Goal: Information Seeking & Learning: Learn about a topic

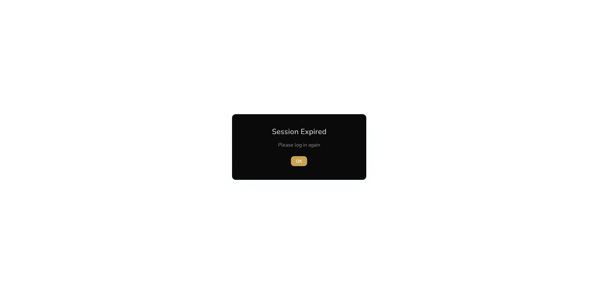
click at [299, 161] on span "OK" at bounding box center [299, 161] width 6 height 7
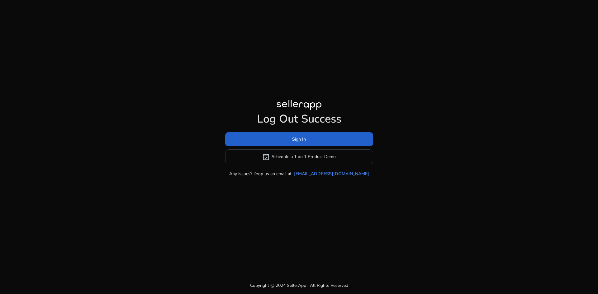
click at [304, 138] on span "Sign In" at bounding box center [299, 139] width 14 height 7
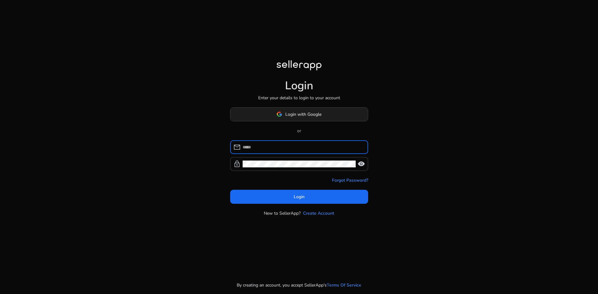
click at [292, 112] on span "Login with Google" at bounding box center [303, 114] width 36 height 7
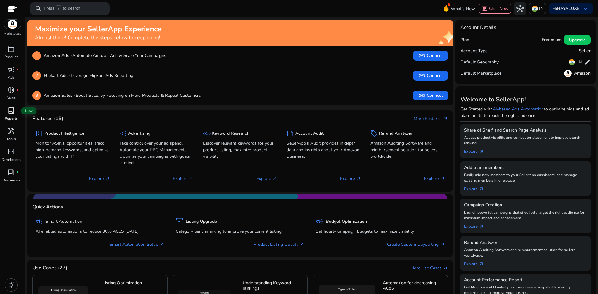
click at [12, 115] on div "lab_profile fiber_manual_record" at bounding box center [10, 111] width 17 height 10
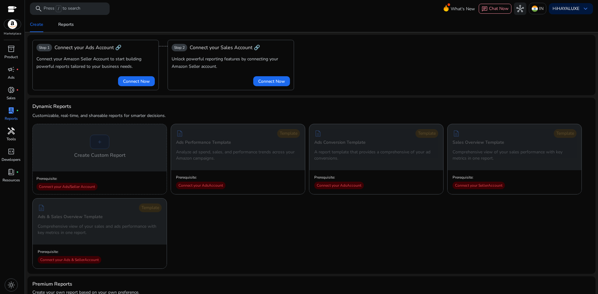
click at [10, 129] on span "handyman" at bounding box center [10, 130] width 7 height 7
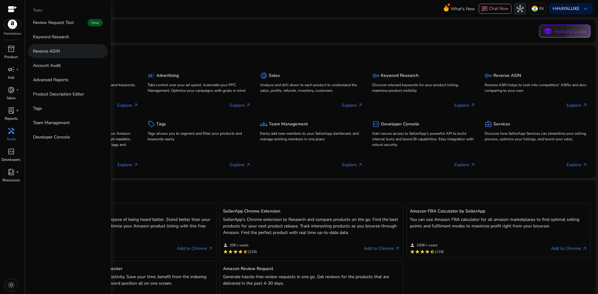
click at [47, 53] on p "Reverse ASIN" at bounding box center [46, 51] width 27 height 7
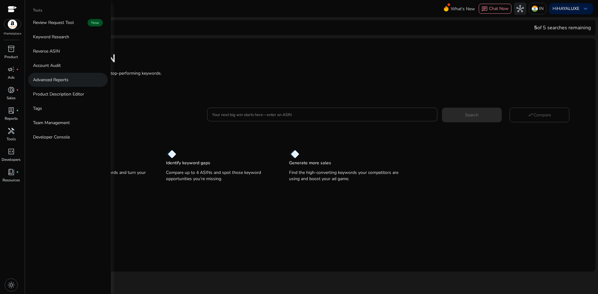
click at [50, 79] on p "Advanced Reports" at bounding box center [51, 80] width 36 height 7
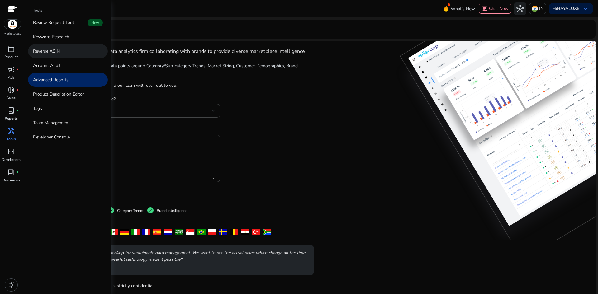
click at [45, 53] on p "Reverse ASIN" at bounding box center [46, 51] width 27 height 7
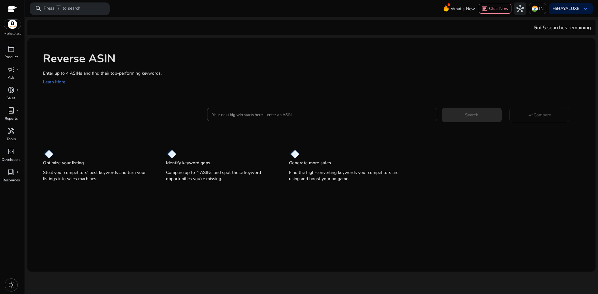
click at [277, 114] on input "Your next big win starts here—enter an ASIN" at bounding box center [322, 114] width 220 height 7
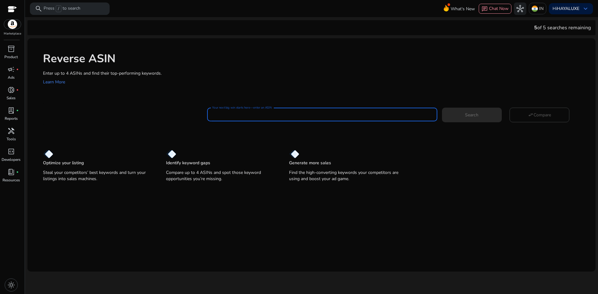
paste input "**********"
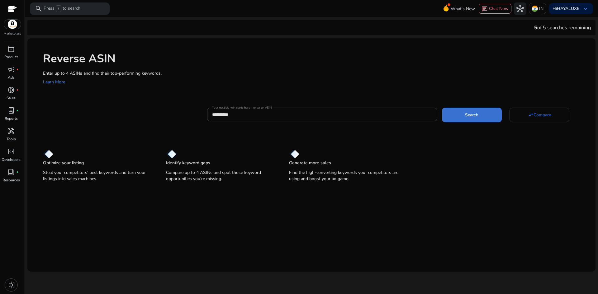
click at [464, 116] on span at bounding box center [472, 114] width 60 height 15
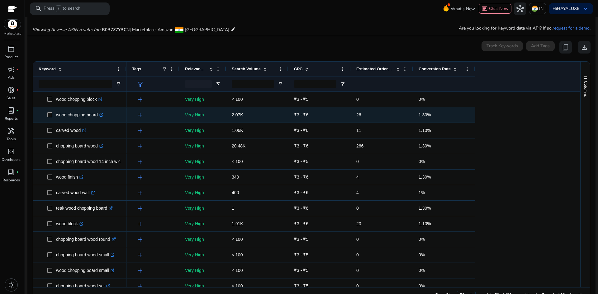
scroll to position [67, 0]
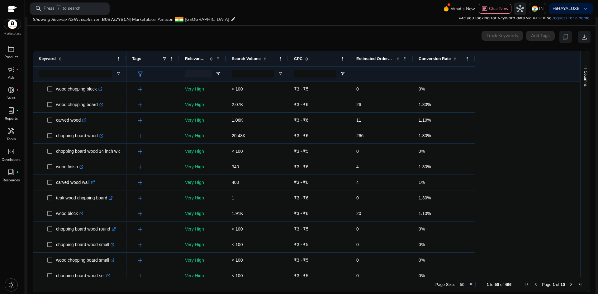
click at [362, 59] on span "Estimated Orders/Month" at bounding box center [374, 58] width 37 height 5
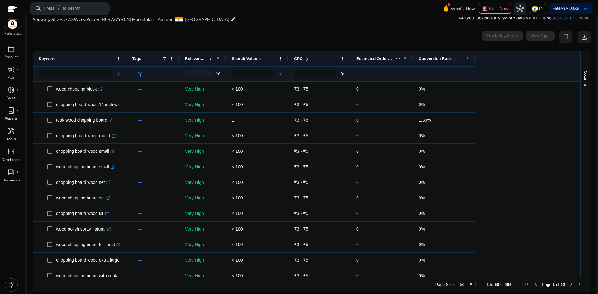
click at [362, 59] on span "Estimated Orders/Month" at bounding box center [374, 58] width 37 height 5
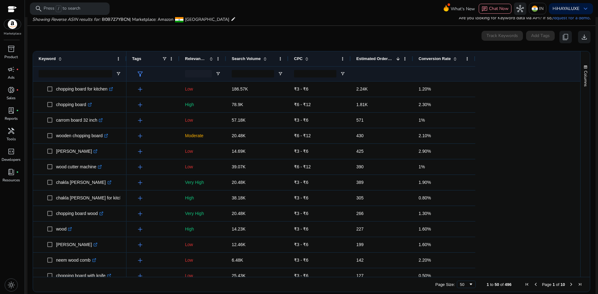
click at [196, 61] on span "Relevance Score" at bounding box center [196, 58] width 22 height 5
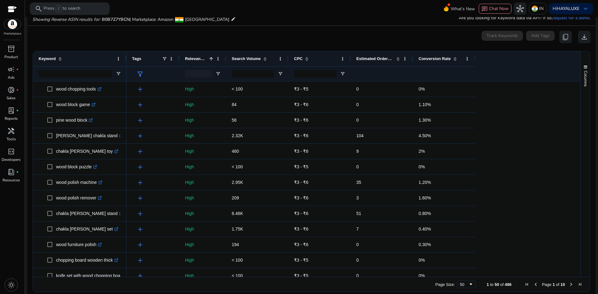
click at [425, 61] on span "Conversion Rate" at bounding box center [435, 58] width 32 height 5
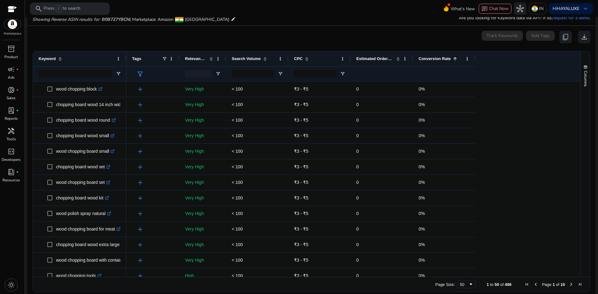
click at [425, 60] on span "Conversion Rate" at bounding box center [435, 58] width 32 height 5
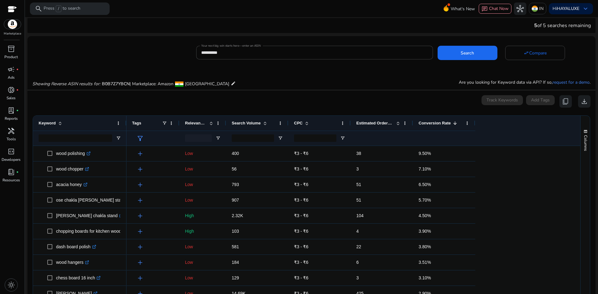
scroll to position [0, 0]
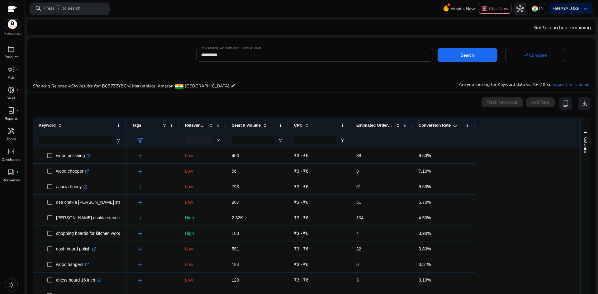
click at [247, 53] on input "**********" at bounding box center [314, 54] width 226 height 7
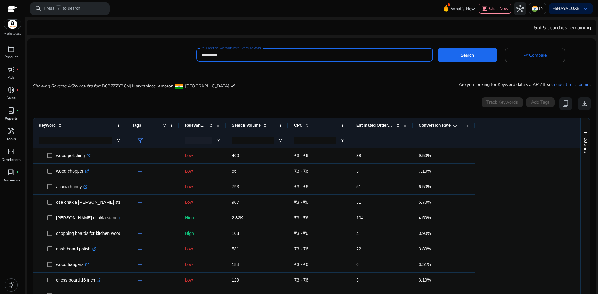
click at [247, 53] on input "**********" at bounding box center [314, 54] width 226 height 7
paste input
type input "**********"
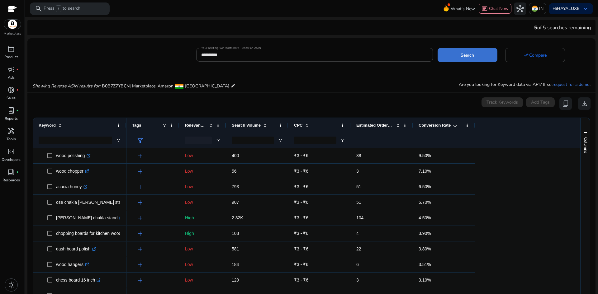
click at [458, 55] on span at bounding box center [468, 55] width 60 height 15
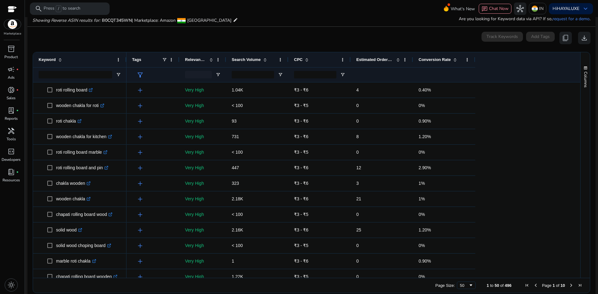
scroll to position [67, 0]
click at [427, 56] on span "Conversion Rate" at bounding box center [435, 58] width 32 height 5
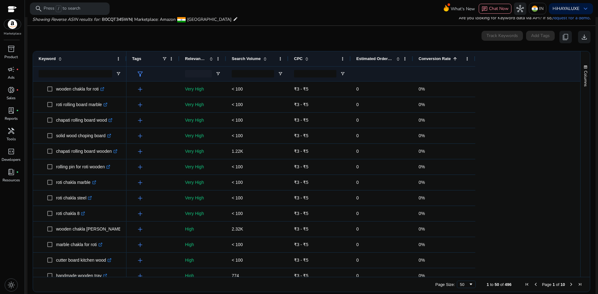
click at [427, 56] on span "Conversion Rate" at bounding box center [435, 58] width 32 height 5
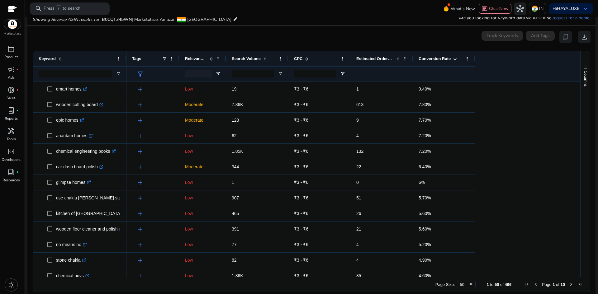
click at [196, 60] on span "Relevance Score" at bounding box center [196, 58] width 22 height 5
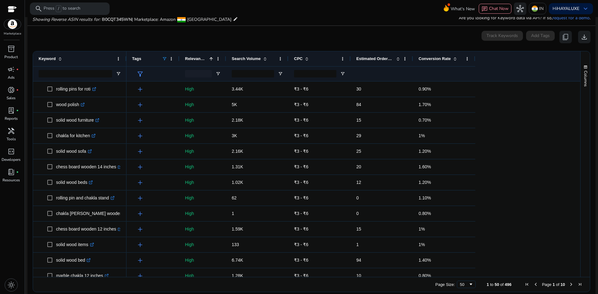
click at [166, 58] on span at bounding box center [164, 58] width 5 height 5
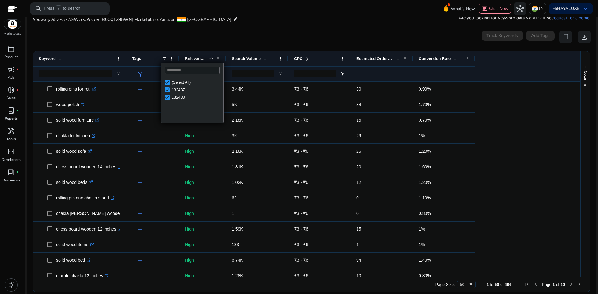
click at [256, 57] on span "Search Volume" at bounding box center [246, 58] width 29 height 5
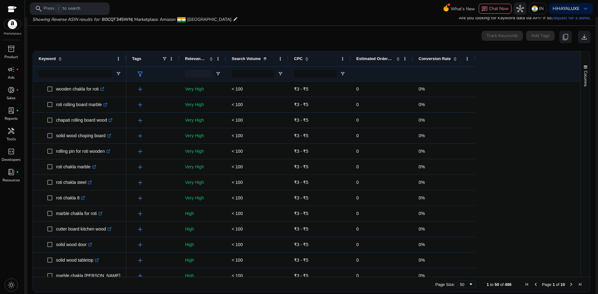
click at [256, 57] on span "Search Volume" at bounding box center [246, 58] width 29 height 5
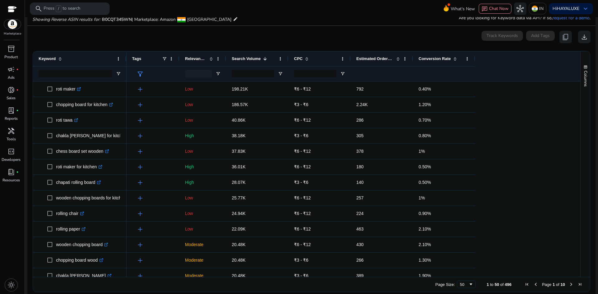
click at [187, 60] on span "Relevance Score" at bounding box center [196, 58] width 22 height 5
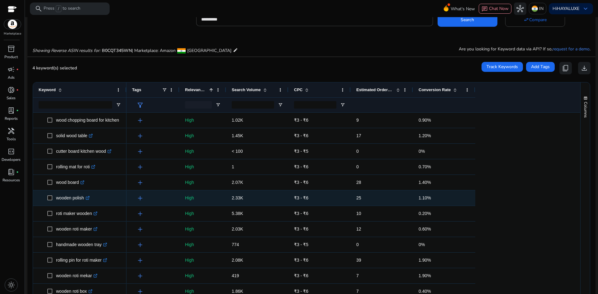
scroll to position [334, 0]
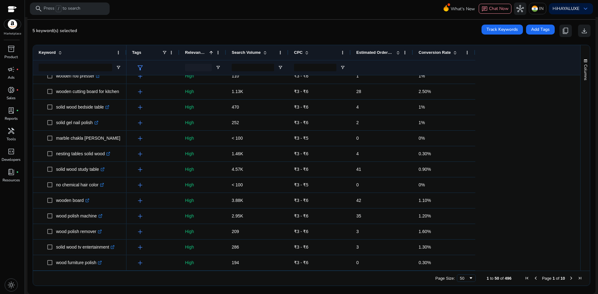
click at [569, 278] on span "Next Page" at bounding box center [571, 278] width 5 height 5
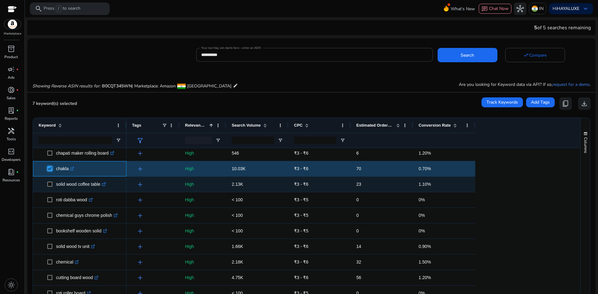
scroll to position [62, 0]
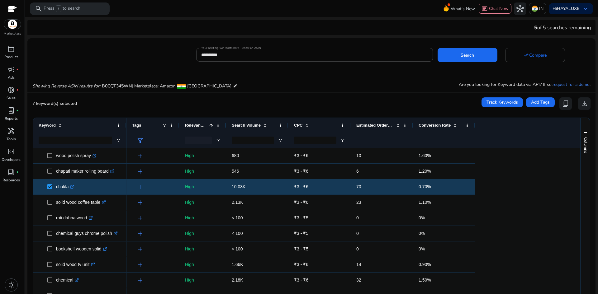
click at [193, 127] on span "Relevance Score" at bounding box center [196, 125] width 22 height 5
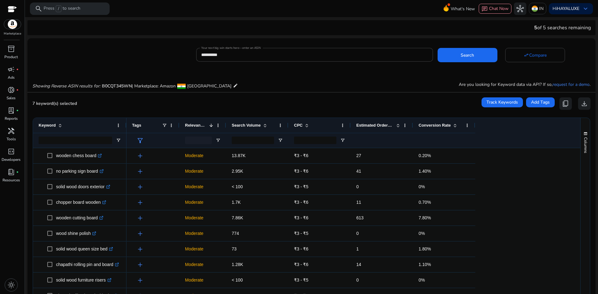
click at [193, 127] on span "Relevance Score" at bounding box center [196, 125] width 22 height 5
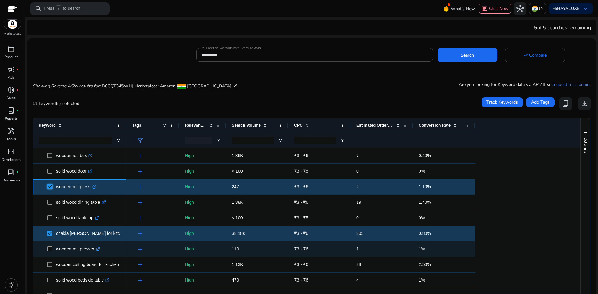
scroll to position [83, 0]
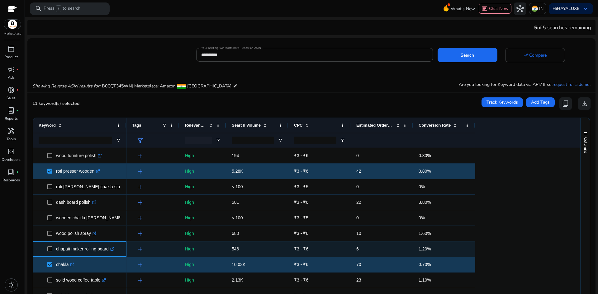
click at [45, 249] on span "chapati maker rolling board .st0{fill:#2c8af8}" at bounding box center [80, 249] width 82 height 13
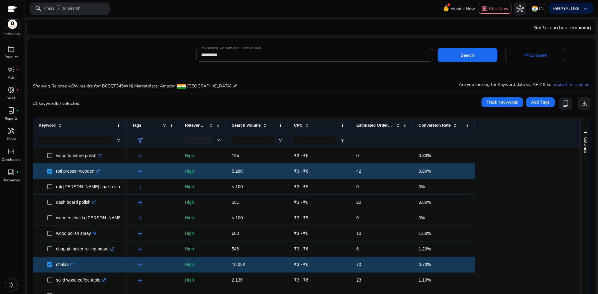
click at [436, 127] on span "Conversion Rate" at bounding box center [435, 125] width 32 height 5
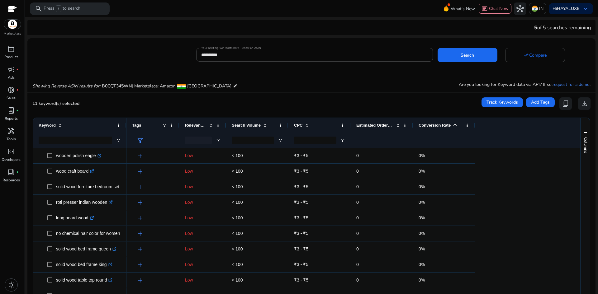
click at [436, 127] on span "Conversion Rate" at bounding box center [435, 125] width 32 height 5
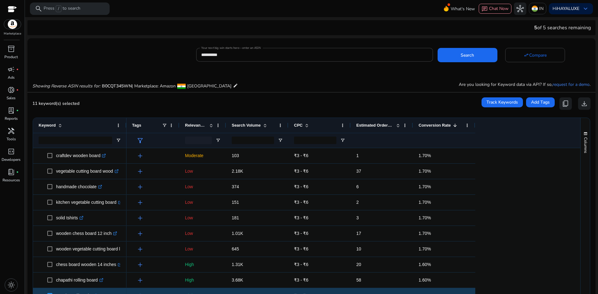
click at [367, 125] on span "Estimated Orders/Month" at bounding box center [374, 125] width 37 height 5
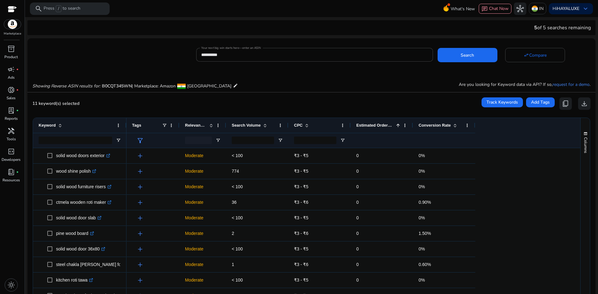
click at [367, 125] on span "Estimated Orders/Month" at bounding box center [374, 125] width 37 height 5
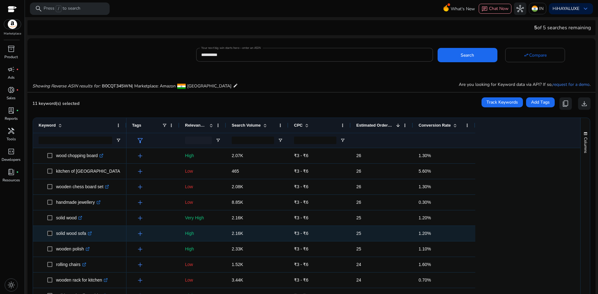
scroll to position [368, 0]
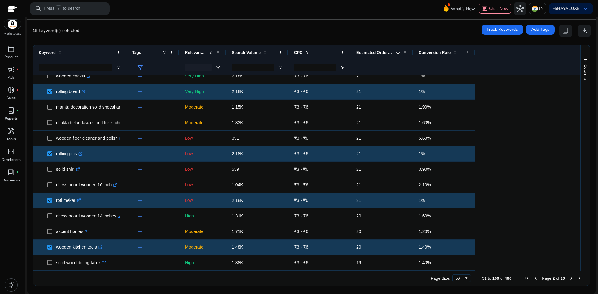
click at [569, 278] on span "Next Page" at bounding box center [571, 278] width 5 height 5
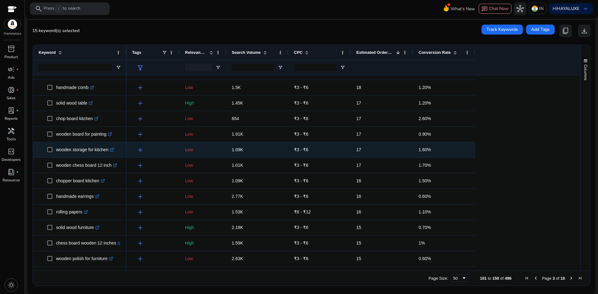
scroll to position [156, 0]
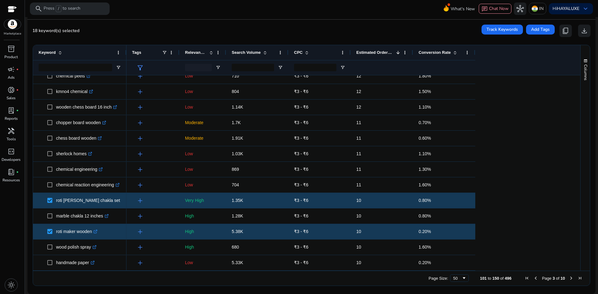
click at [569, 278] on span "Next Page" at bounding box center [571, 278] width 5 height 5
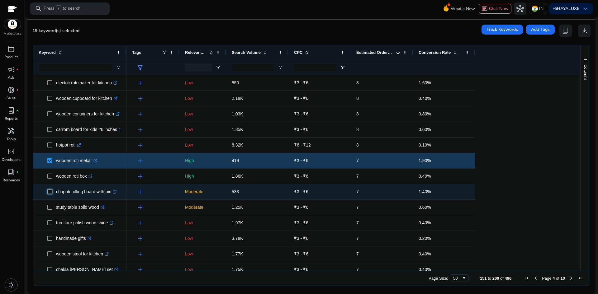
click at [52, 192] on span at bounding box center [51, 192] width 9 height 13
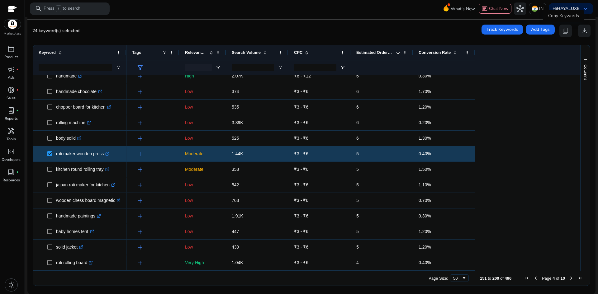
drag, startPoint x: 563, startPoint y: 31, endPoint x: 557, endPoint y: 30, distance: 6.3
click at [562, 31] on span "content_copy" at bounding box center [565, 30] width 7 height 7
click at [564, 31] on span "content_copy" at bounding box center [565, 30] width 7 height 7
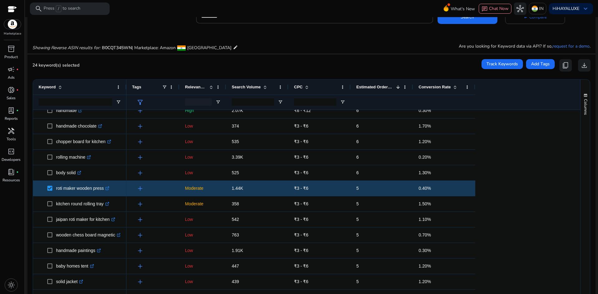
scroll to position [0, 0]
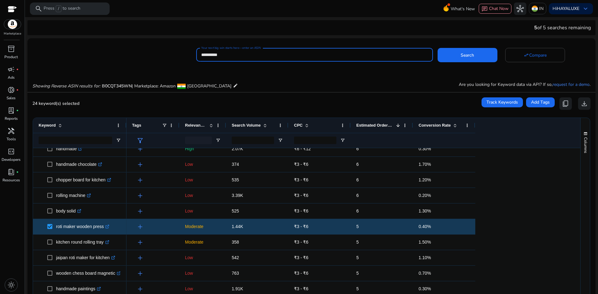
click at [273, 55] on input "**********" at bounding box center [314, 54] width 226 height 7
paste input
type input "**********"
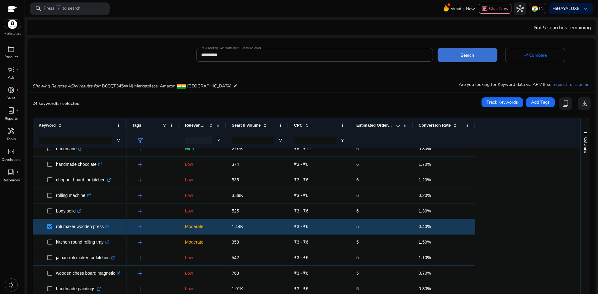
click at [454, 54] on span at bounding box center [468, 55] width 60 height 15
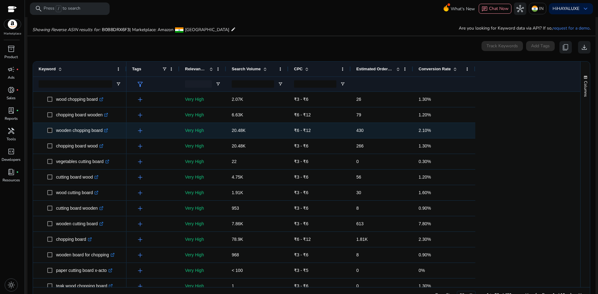
scroll to position [67, 0]
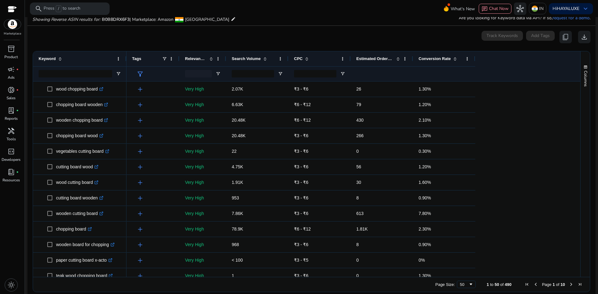
click at [194, 58] on span "Relevance Score" at bounding box center [196, 58] width 22 height 5
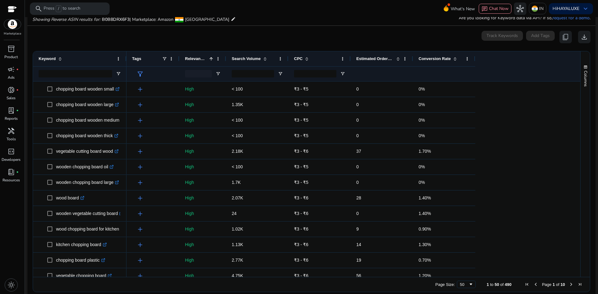
click at [194, 58] on span "Relevance Score" at bounding box center [196, 58] width 22 height 5
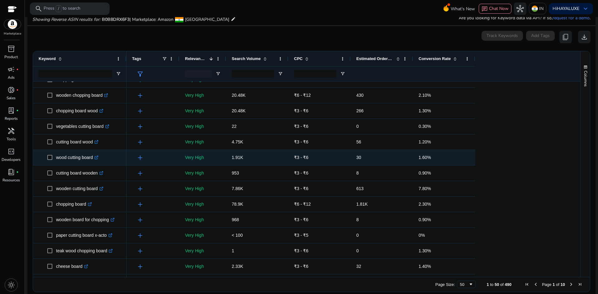
scroll to position [31, 0]
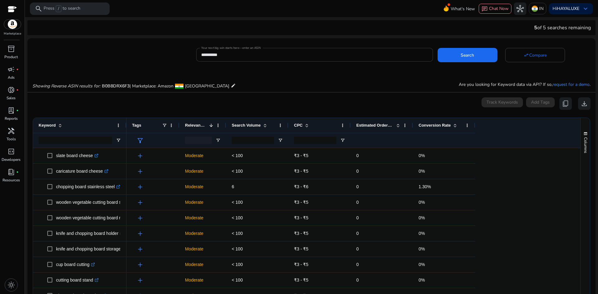
click at [291, 55] on input "**********" at bounding box center [314, 54] width 226 height 7
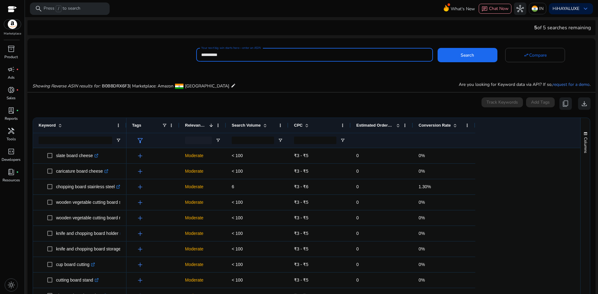
click at [291, 55] on input "**********" at bounding box center [314, 54] width 226 height 7
paste input
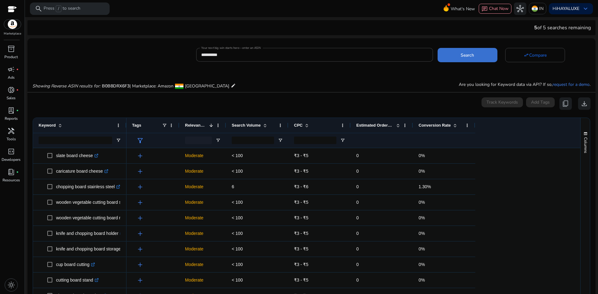
click at [452, 56] on span at bounding box center [468, 55] width 60 height 15
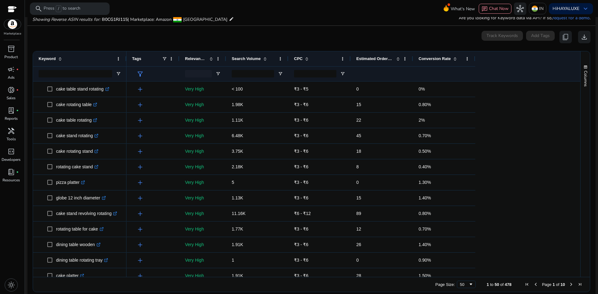
click at [194, 56] on span "Relevance Score" at bounding box center [196, 58] width 22 height 5
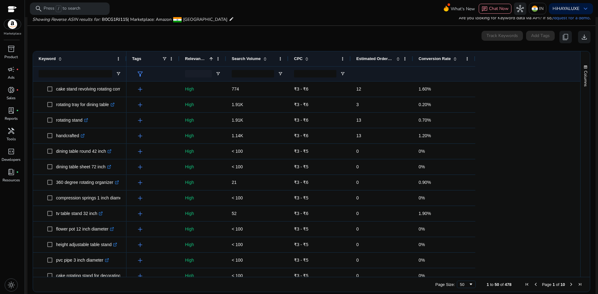
click at [194, 56] on span "Relevance Score" at bounding box center [196, 58] width 22 height 5
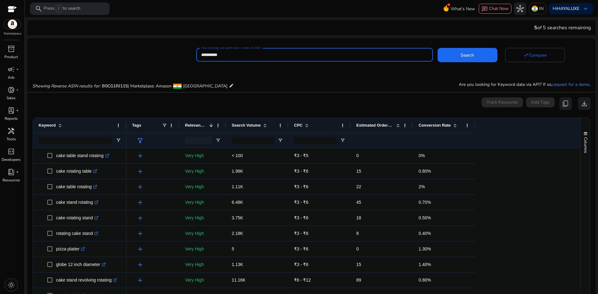
click at [248, 55] on input "**********" at bounding box center [314, 54] width 226 height 7
paste input
type input "**********"
click at [455, 56] on span at bounding box center [468, 55] width 60 height 15
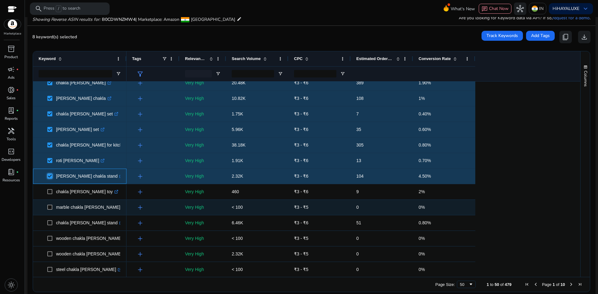
scroll to position [62, 0]
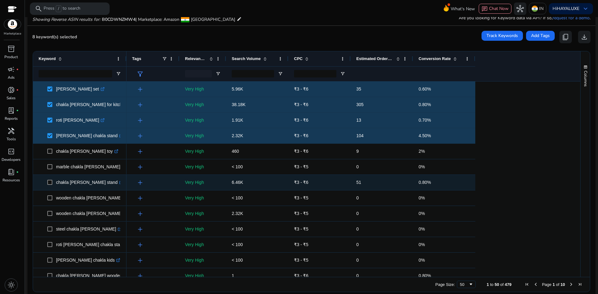
click at [52, 181] on span at bounding box center [51, 182] width 9 height 13
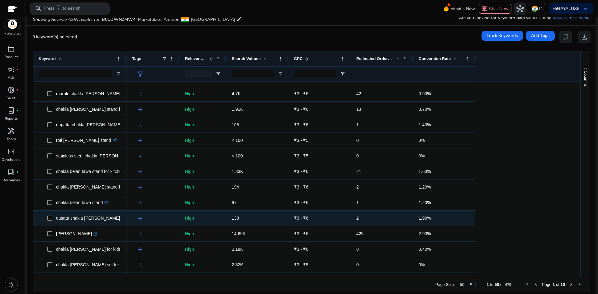
scroll to position [405, 0]
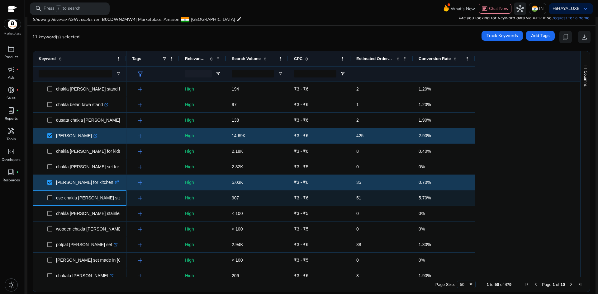
click at [53, 198] on span at bounding box center [51, 198] width 9 height 13
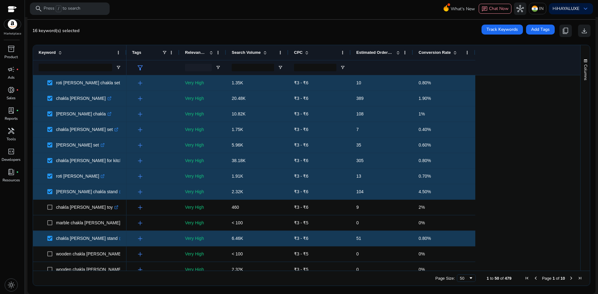
click at [428, 54] on span "Conversion Rate" at bounding box center [435, 52] width 32 height 5
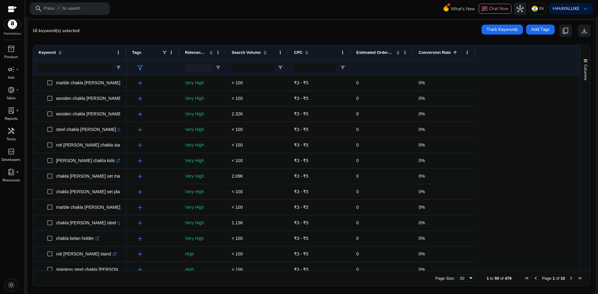
click at [428, 54] on span "Conversion Rate" at bounding box center [435, 52] width 32 height 5
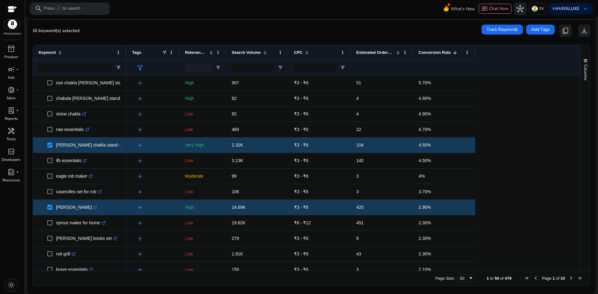
click at [192, 51] on span "Relevance Score" at bounding box center [196, 52] width 22 height 5
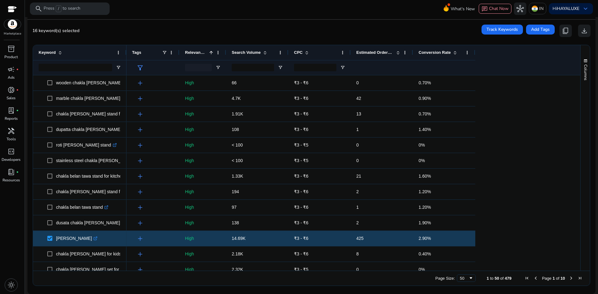
click at [192, 51] on span "Relevance Score" at bounding box center [196, 52] width 22 height 5
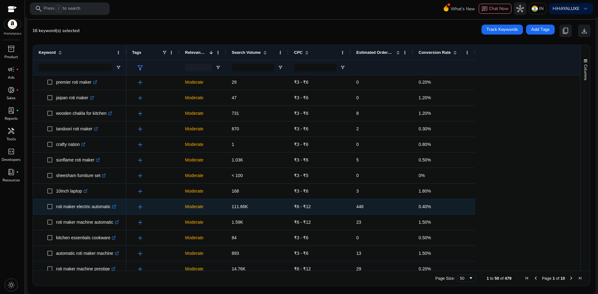
scroll to position [498, 0]
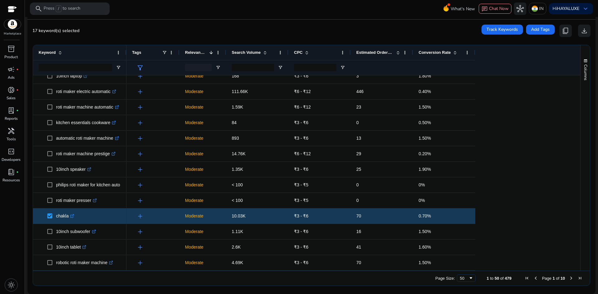
click at [569, 279] on span "Next Page" at bounding box center [571, 278] width 5 height 5
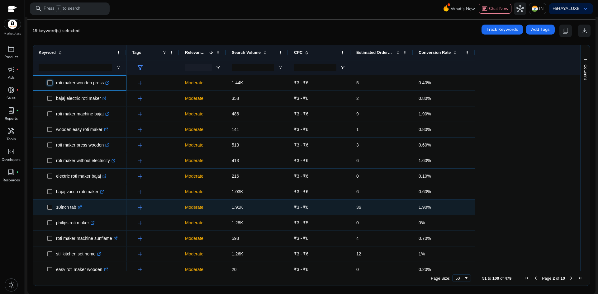
scroll to position [238, 0]
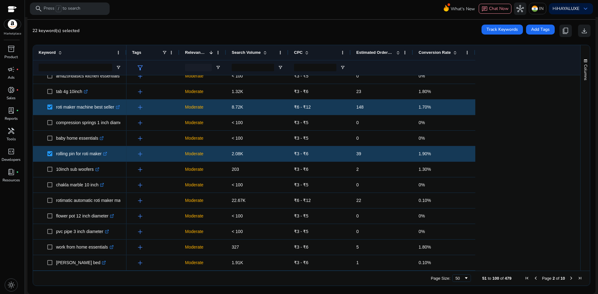
click at [569, 279] on span "Next Page" at bounding box center [571, 278] width 5 height 5
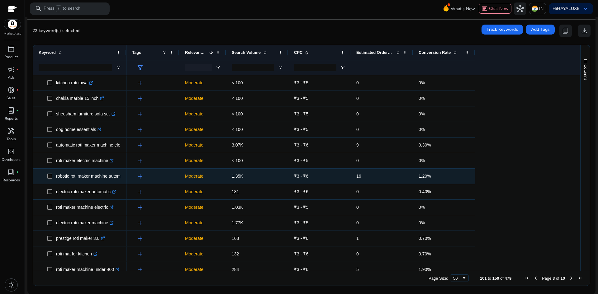
scroll to position [45, 0]
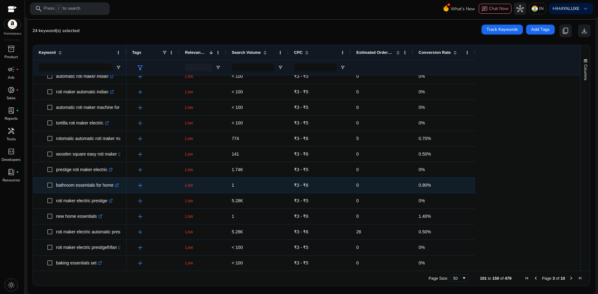
scroll to position [583, 0]
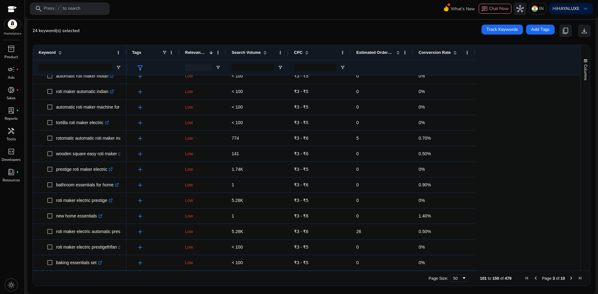
click at [569, 278] on span "Next Page" at bounding box center [571, 278] width 5 height 5
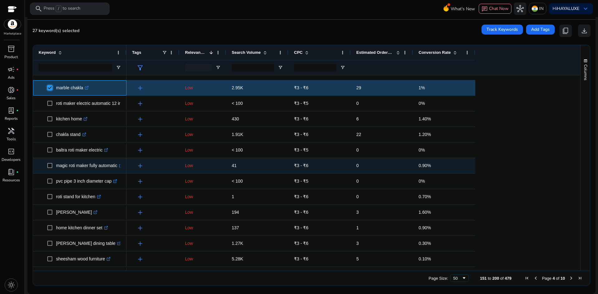
scroll to position [0, 0]
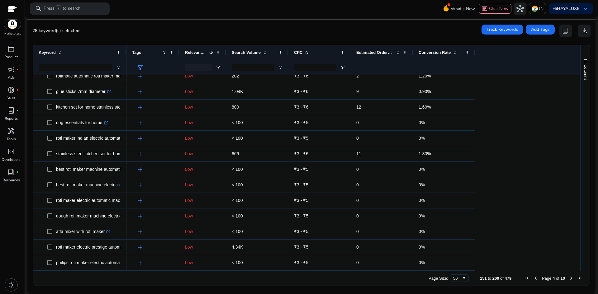
click at [569, 279] on span "Next Page" at bounding box center [571, 278] width 5 height 5
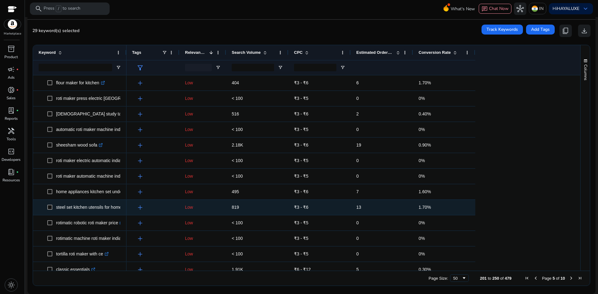
click at [47, 206] on span "steel set kitchen utensils for home .st0{fill:#2c8af8}" at bounding box center [80, 207] width 82 height 13
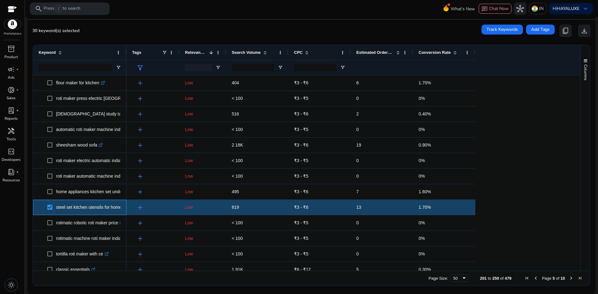
click at [55, 204] on span at bounding box center [51, 207] width 9 height 13
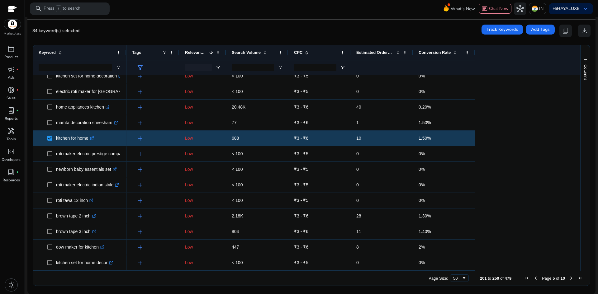
scroll to position [147, 0]
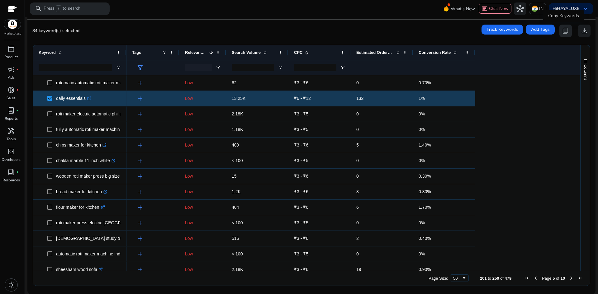
click at [563, 31] on span "content_copy" at bounding box center [565, 30] width 7 height 7
click at [563, 32] on span "content_copy" at bounding box center [565, 30] width 7 height 7
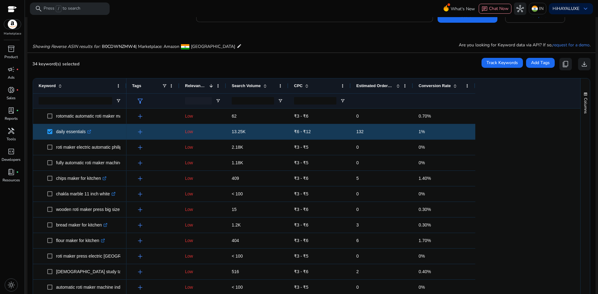
scroll to position [0, 0]
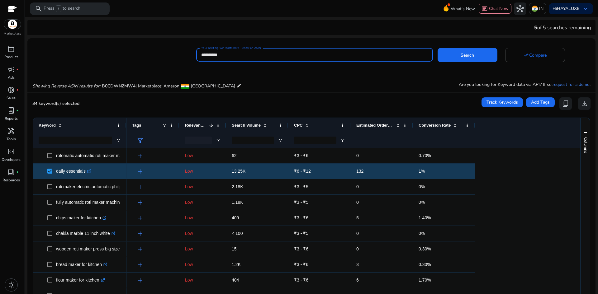
click at [301, 54] on input "**********" at bounding box center [314, 54] width 226 height 7
paste input
type input "**********"
click at [461, 54] on span "Search" at bounding box center [467, 55] width 13 height 7
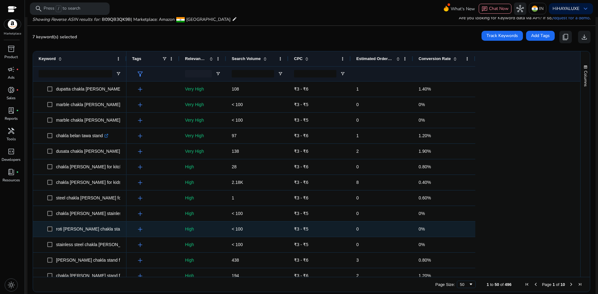
scroll to position [331, 0]
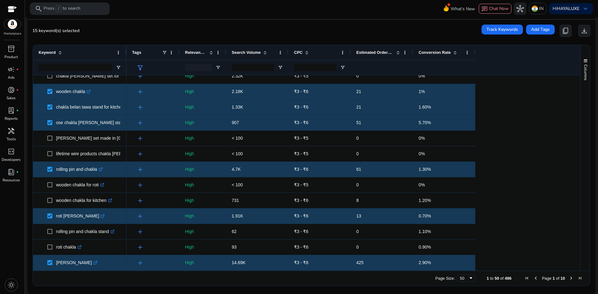
click at [569, 280] on span "Next Page" at bounding box center [571, 278] width 5 height 5
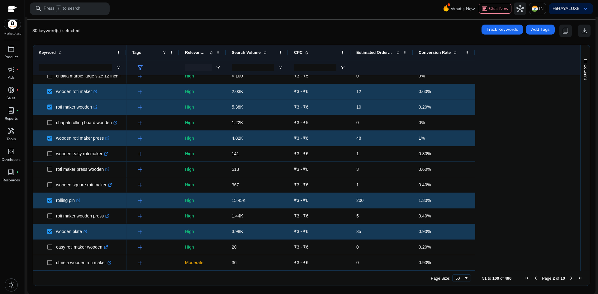
click at [239, 55] on span "Search Volume" at bounding box center [246, 52] width 29 height 5
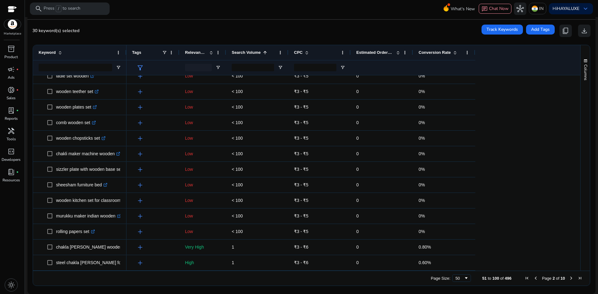
click at [239, 55] on span "Search Volume" at bounding box center [246, 52] width 29 height 5
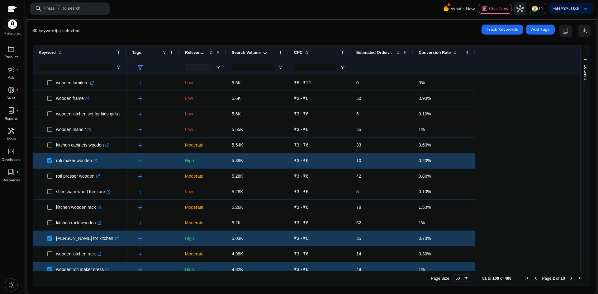
click at [249, 54] on span "Search Volume" at bounding box center [246, 52] width 29 height 5
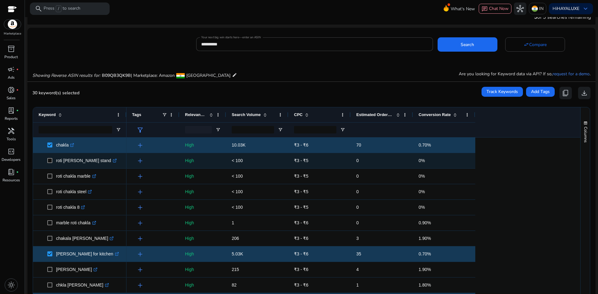
scroll to position [28, 0]
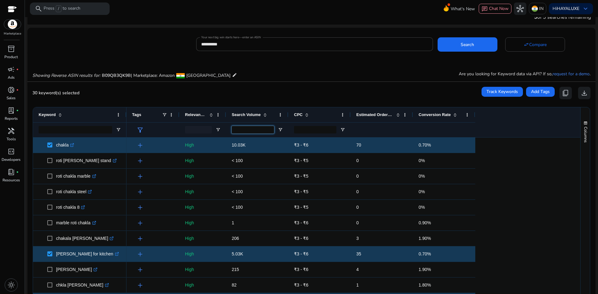
click at [250, 130] on input "Search Volume Filter Input" at bounding box center [253, 129] width 42 height 7
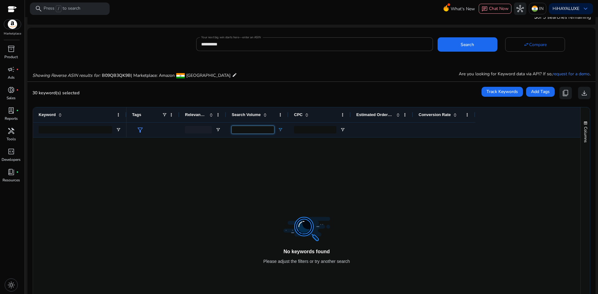
type input "***"
click at [282, 129] on span "Open Filter Menu" at bounding box center [280, 129] width 5 height 5
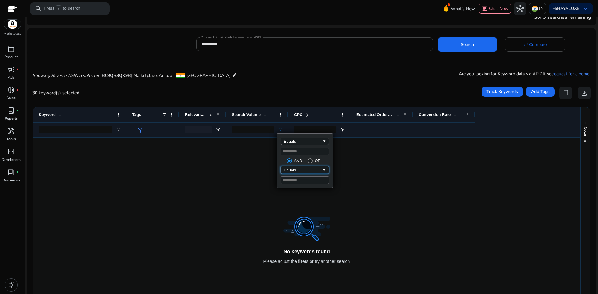
click at [311, 173] on div "Equals" at bounding box center [303, 170] width 38 height 5
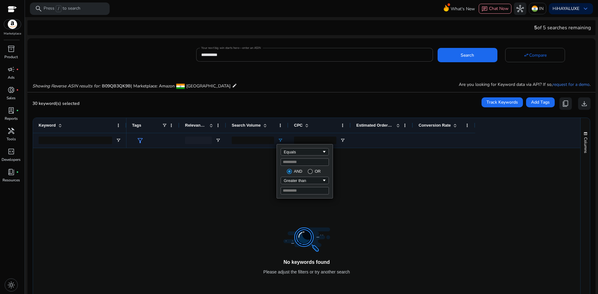
scroll to position [11, 0]
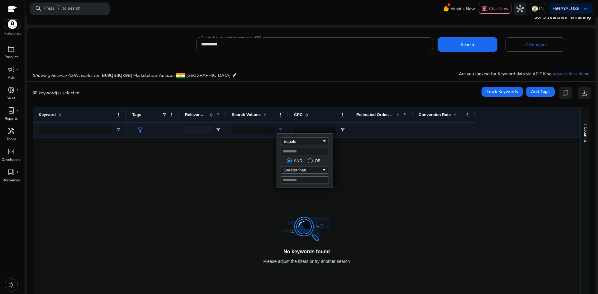
click at [304, 214] on div at bounding box center [353, 236] width 454 height 196
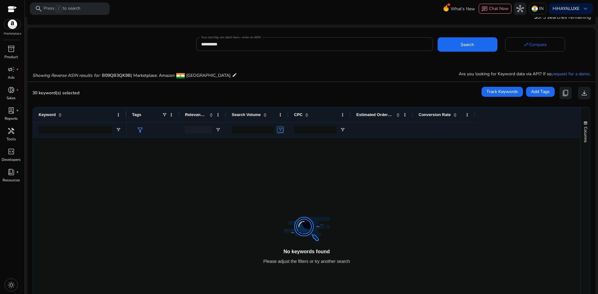
click at [282, 129] on span "Open Filter Menu" at bounding box center [280, 129] width 5 height 5
click at [262, 130] on input "***" at bounding box center [253, 129] width 42 height 7
type input "*"
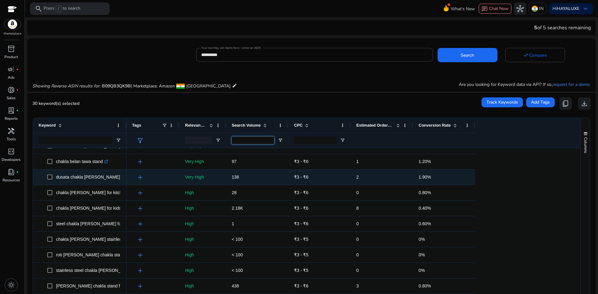
scroll to position [373, 0]
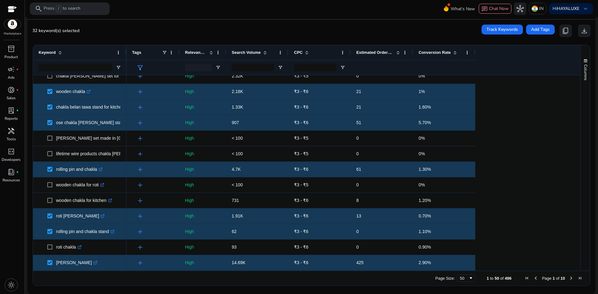
click at [569, 277] on span "Next Page" at bounding box center [571, 278] width 5 height 5
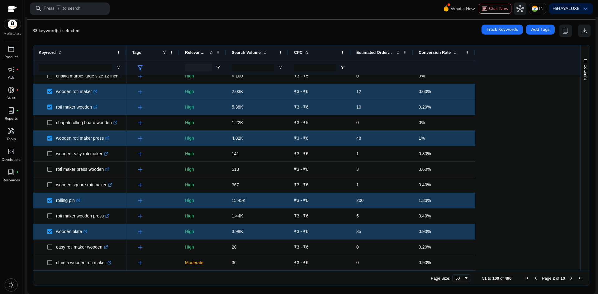
click at [569, 278] on span "Next Page" at bounding box center [571, 278] width 5 height 5
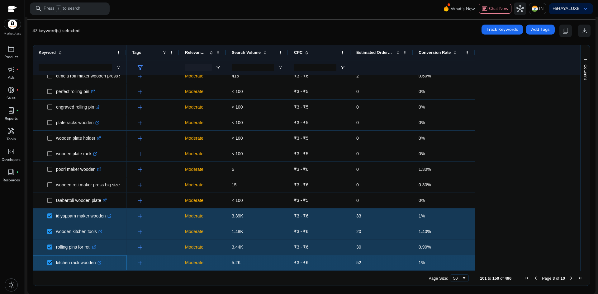
click at [53, 263] on span at bounding box center [51, 263] width 9 height 13
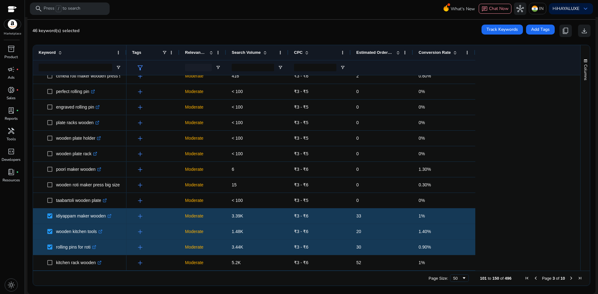
click at [569, 277] on span "Next Page" at bounding box center [571, 278] width 5 height 5
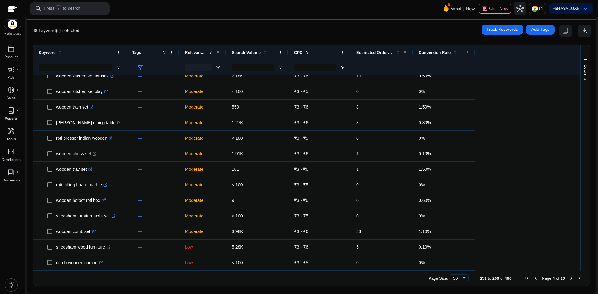
click at [570, 278] on span "Next Page" at bounding box center [571, 278] width 5 height 5
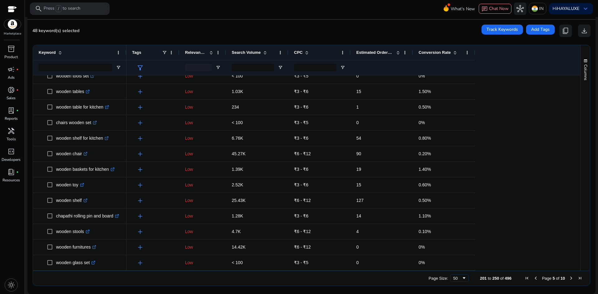
click at [569, 278] on span "Next Page" at bounding box center [571, 278] width 5 height 5
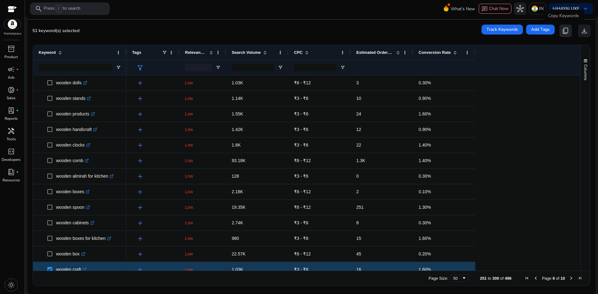
click at [562, 33] on span "content_copy" at bounding box center [565, 30] width 7 height 7
click at [562, 31] on span "content_copy" at bounding box center [565, 30] width 7 height 7
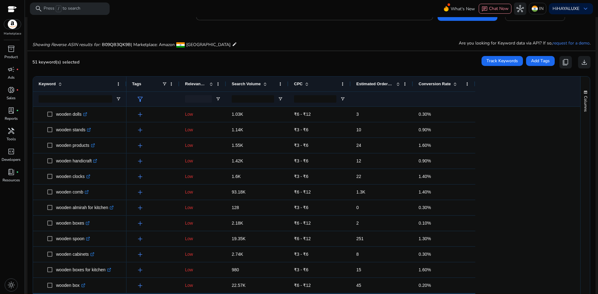
scroll to position [0, 0]
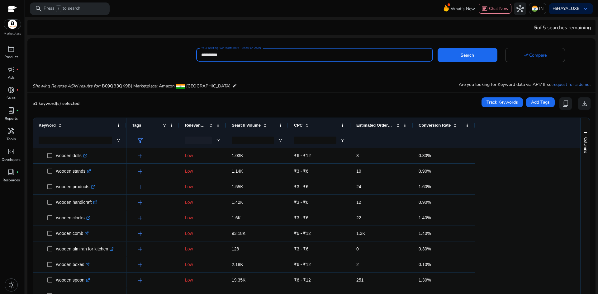
click at [290, 56] on input "**********" at bounding box center [314, 54] width 226 height 7
type input "*"
type input "**********"
click at [447, 60] on span at bounding box center [468, 55] width 60 height 15
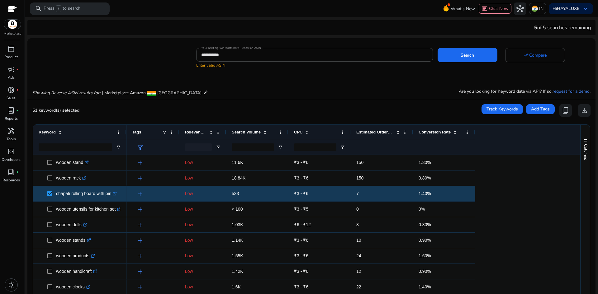
scroll to position [62, 0]
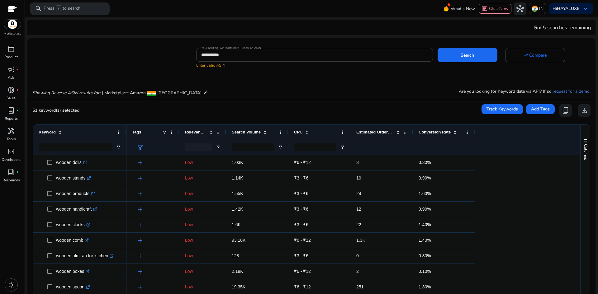
click at [264, 55] on input "**********" at bounding box center [314, 54] width 226 height 7
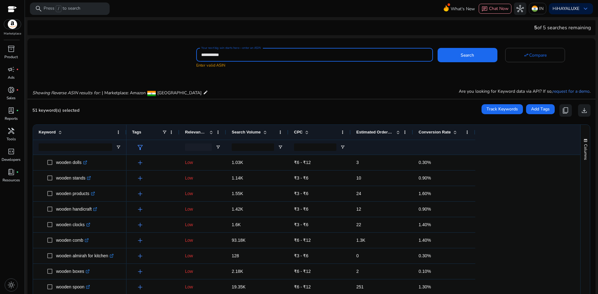
click at [264, 55] on input "**********" at bounding box center [314, 54] width 226 height 7
paste input
click at [468, 52] on span "Search" at bounding box center [467, 55] width 13 height 7
type input "**********"
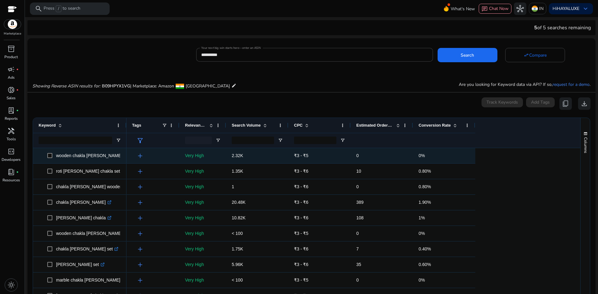
scroll to position [67, 0]
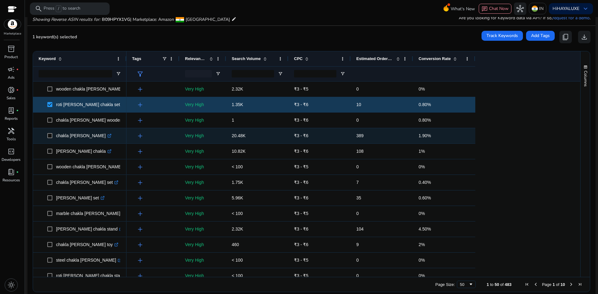
click at [47, 137] on span "chakla [PERSON_NAME] .st0{fill:#2c8af8}" at bounding box center [80, 136] width 82 height 13
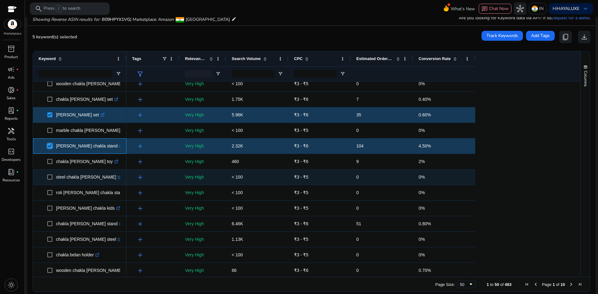
scroll to position [93, 0]
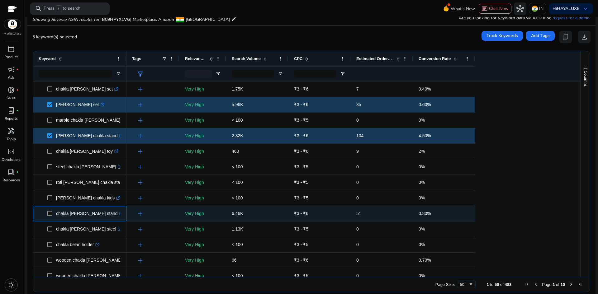
click at [50, 211] on span at bounding box center [51, 213] width 9 height 13
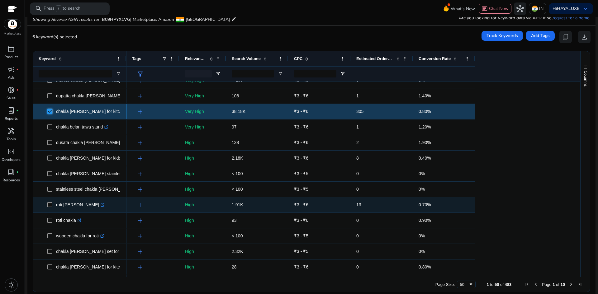
scroll to position [0, 0]
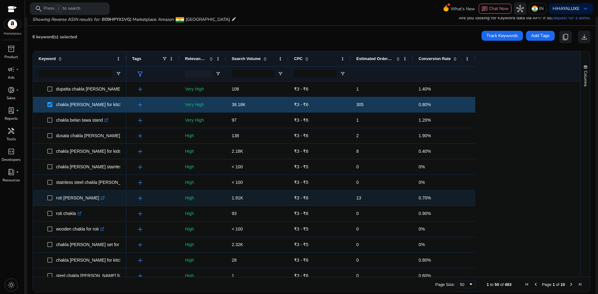
click at [54, 198] on span at bounding box center [51, 198] width 9 height 13
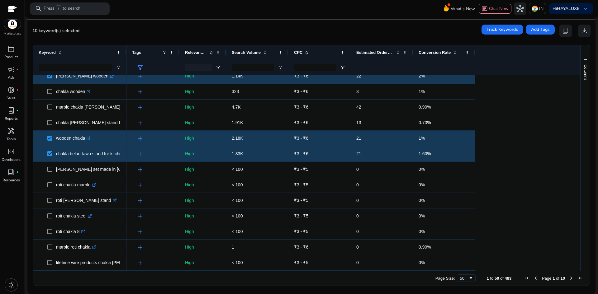
click at [569, 278] on span "Next Page" at bounding box center [571, 278] width 5 height 5
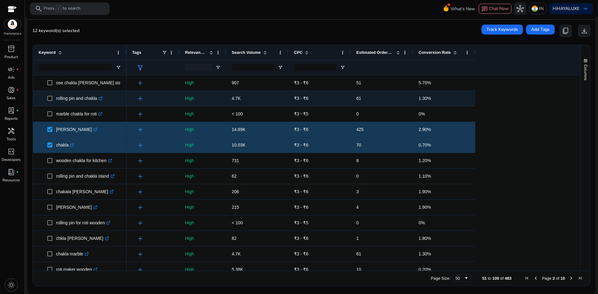
click at [47, 98] on span "rolling pin and chakla .st0{fill:#2c8af8}" at bounding box center [80, 98] width 82 height 13
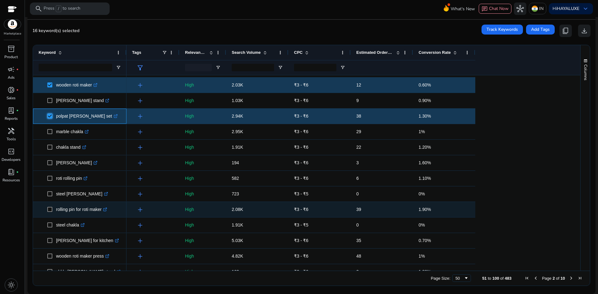
scroll to position [218, 0]
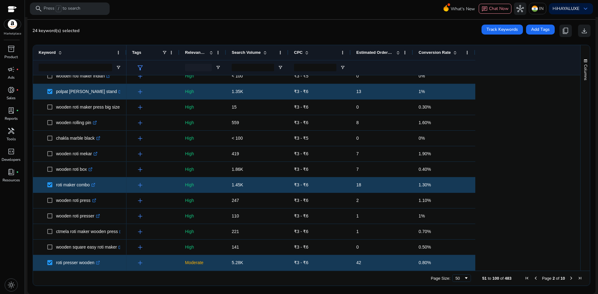
click at [569, 277] on span "Next Page" at bounding box center [571, 278] width 5 height 5
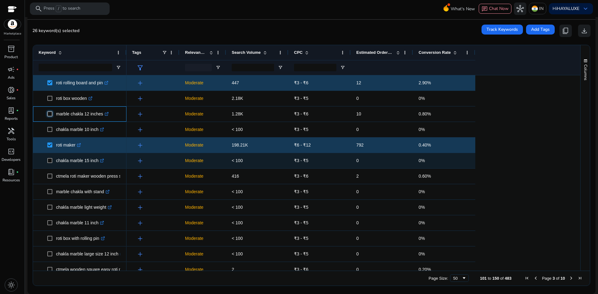
scroll to position [13, 0]
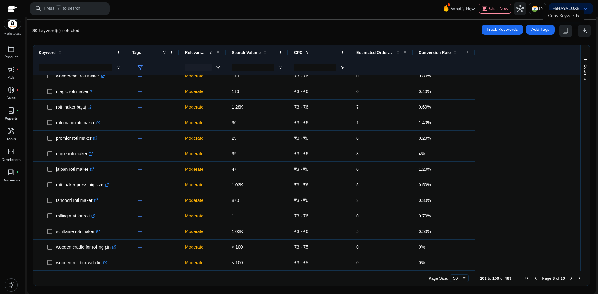
click at [562, 33] on span "content_copy" at bounding box center [565, 30] width 7 height 7
click at [563, 31] on span "content_copy" at bounding box center [565, 30] width 7 height 7
